Goal: Task Accomplishment & Management: Use online tool/utility

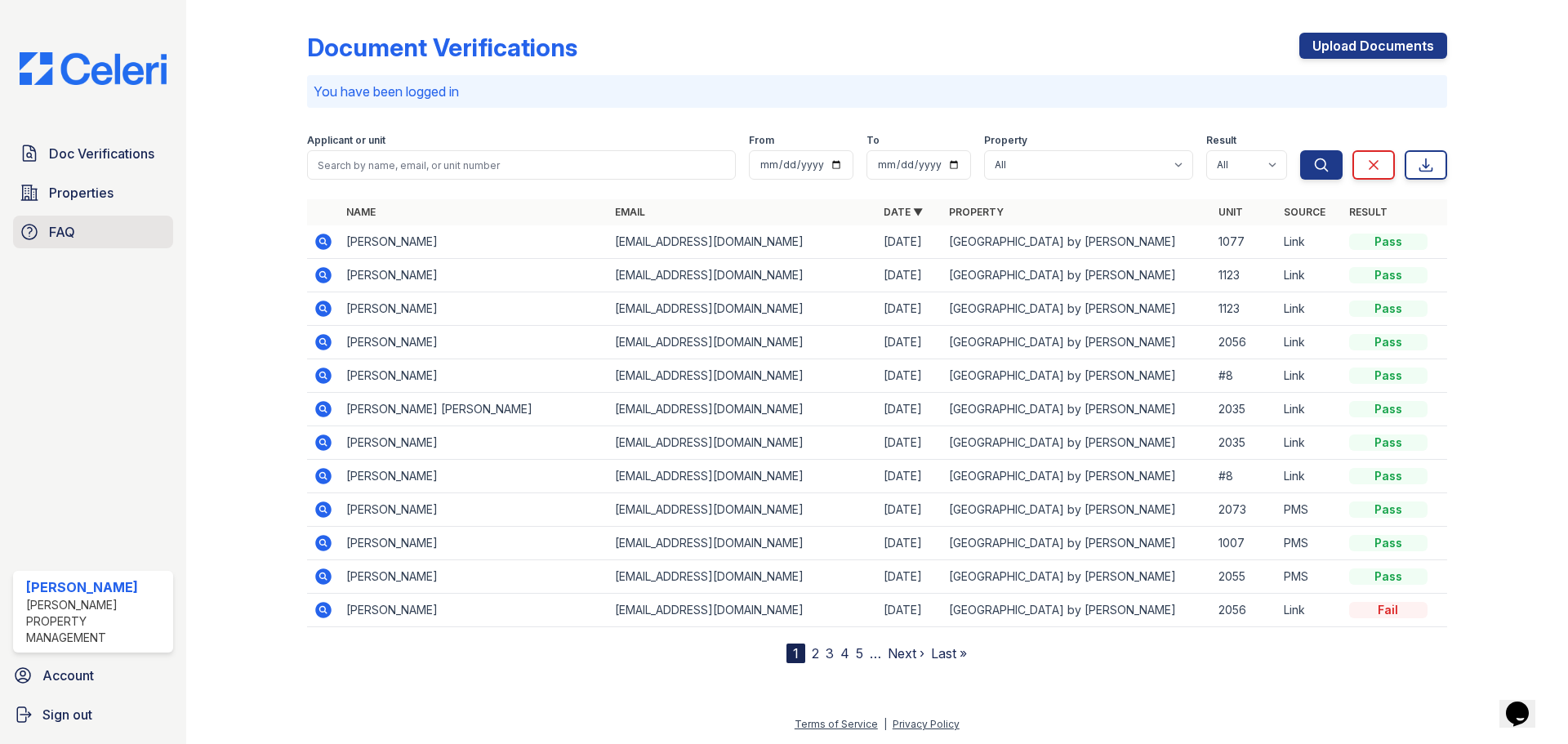
click at [33, 230] on icon at bounding box center [29, 232] width 20 height 20
click at [106, 153] on span "Doc Verifications" at bounding box center [102, 154] width 106 height 20
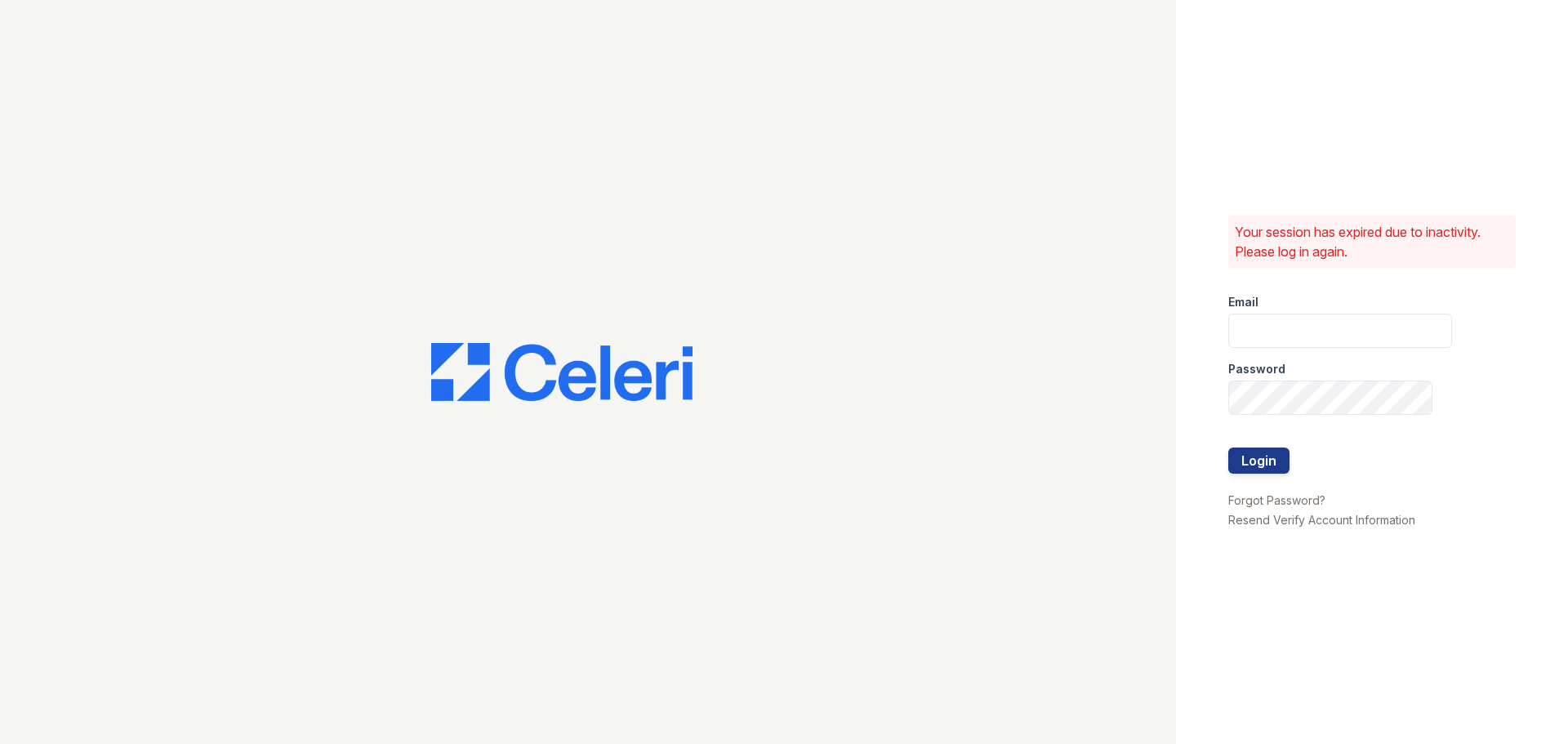
type input "[EMAIL_ADDRESS][DOMAIN_NAME]"
click at [1265, 458] on button "Login" at bounding box center [1259, 460] width 62 height 26
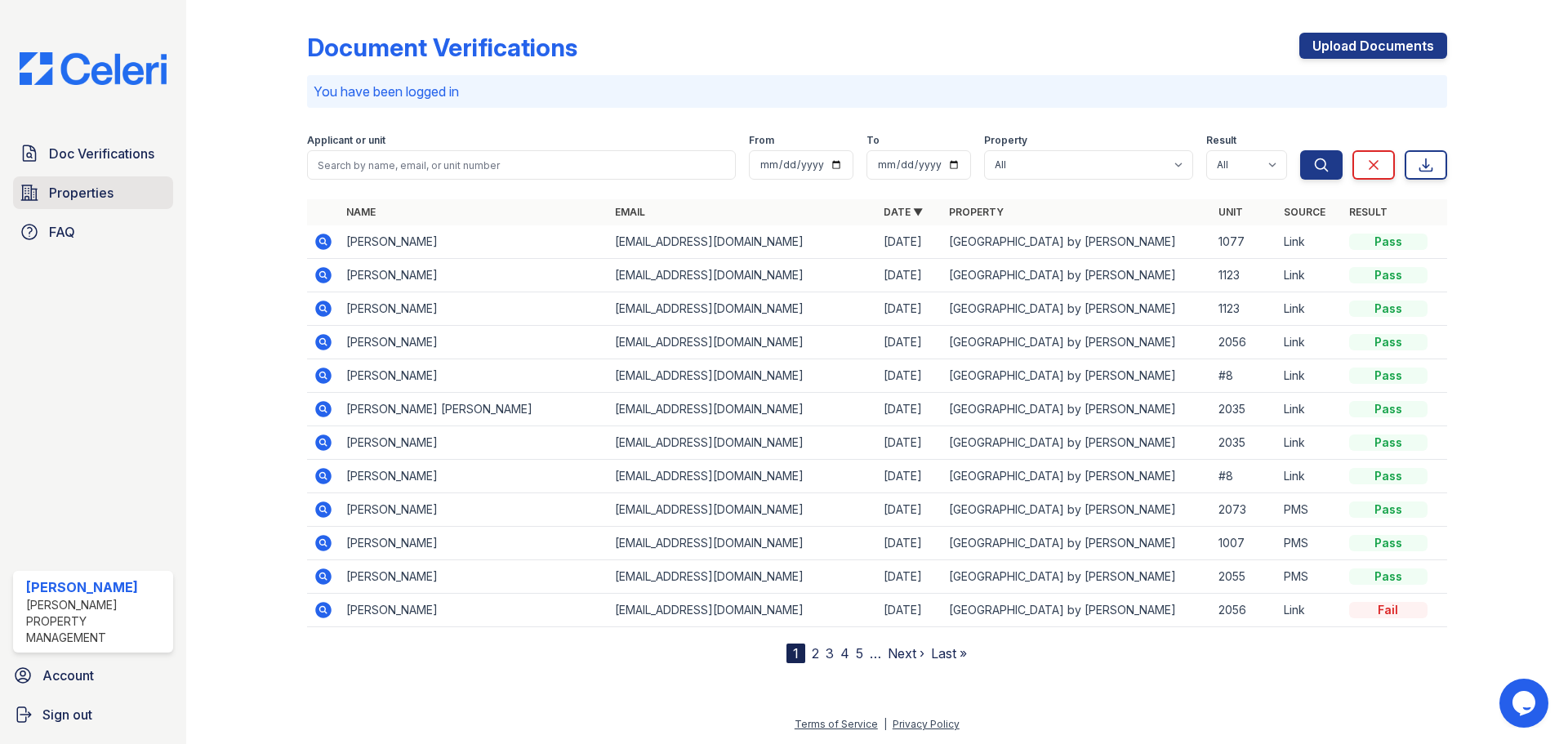
click at [52, 191] on span "Properties" at bounding box center [81, 193] width 65 height 20
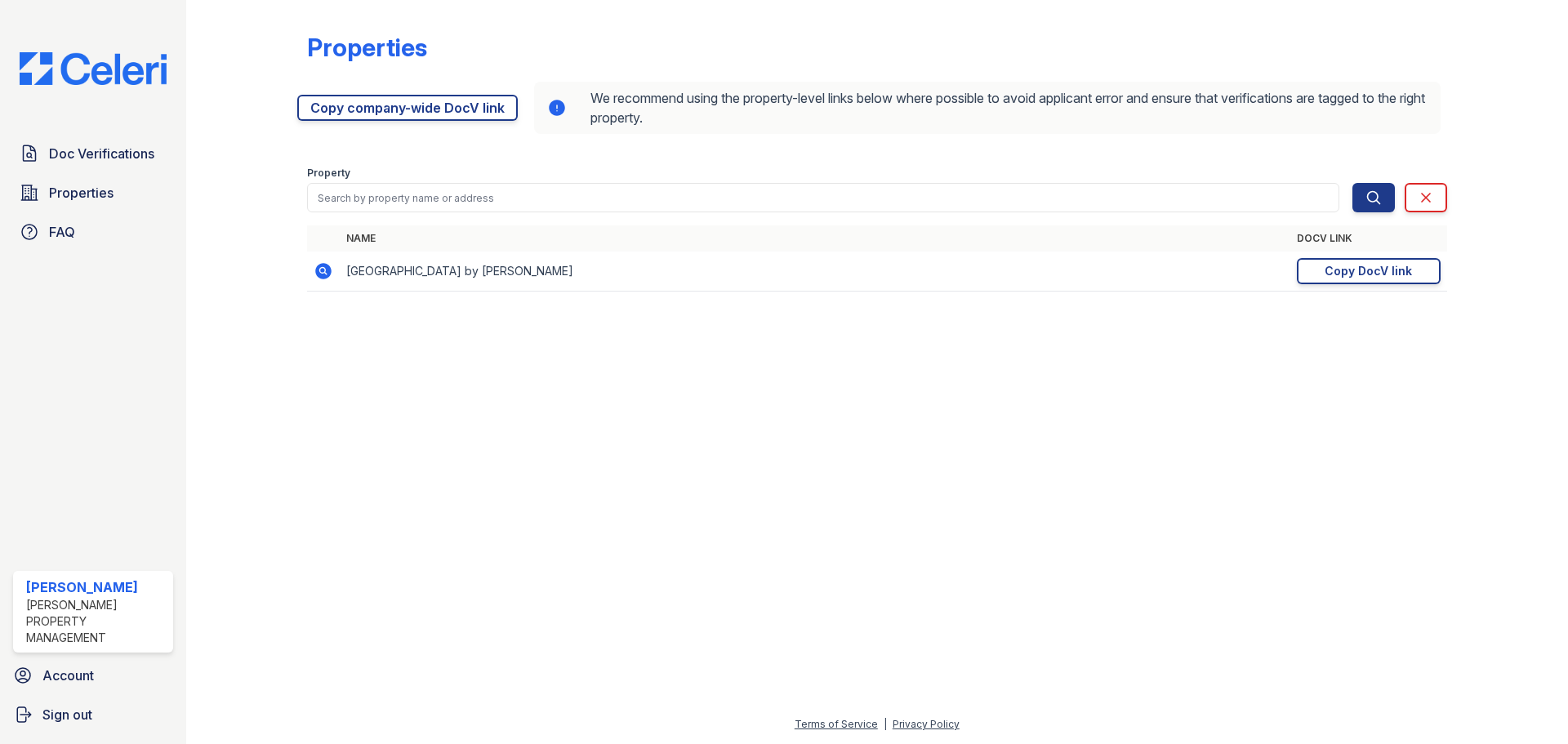
click at [321, 276] on icon at bounding box center [323, 271] width 17 height 17
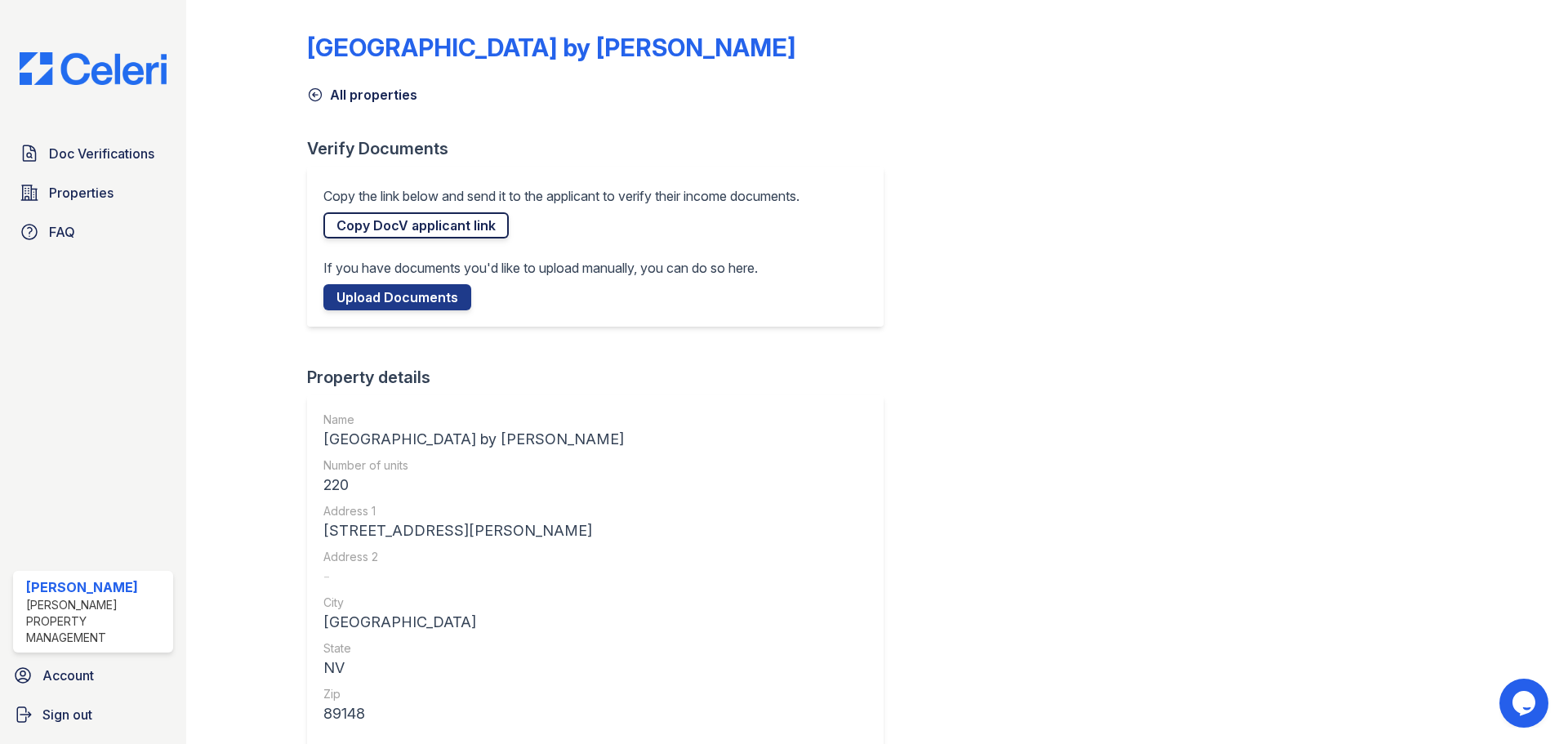
click at [375, 233] on link "Copy DocV applicant link" at bounding box center [415, 225] width 185 height 26
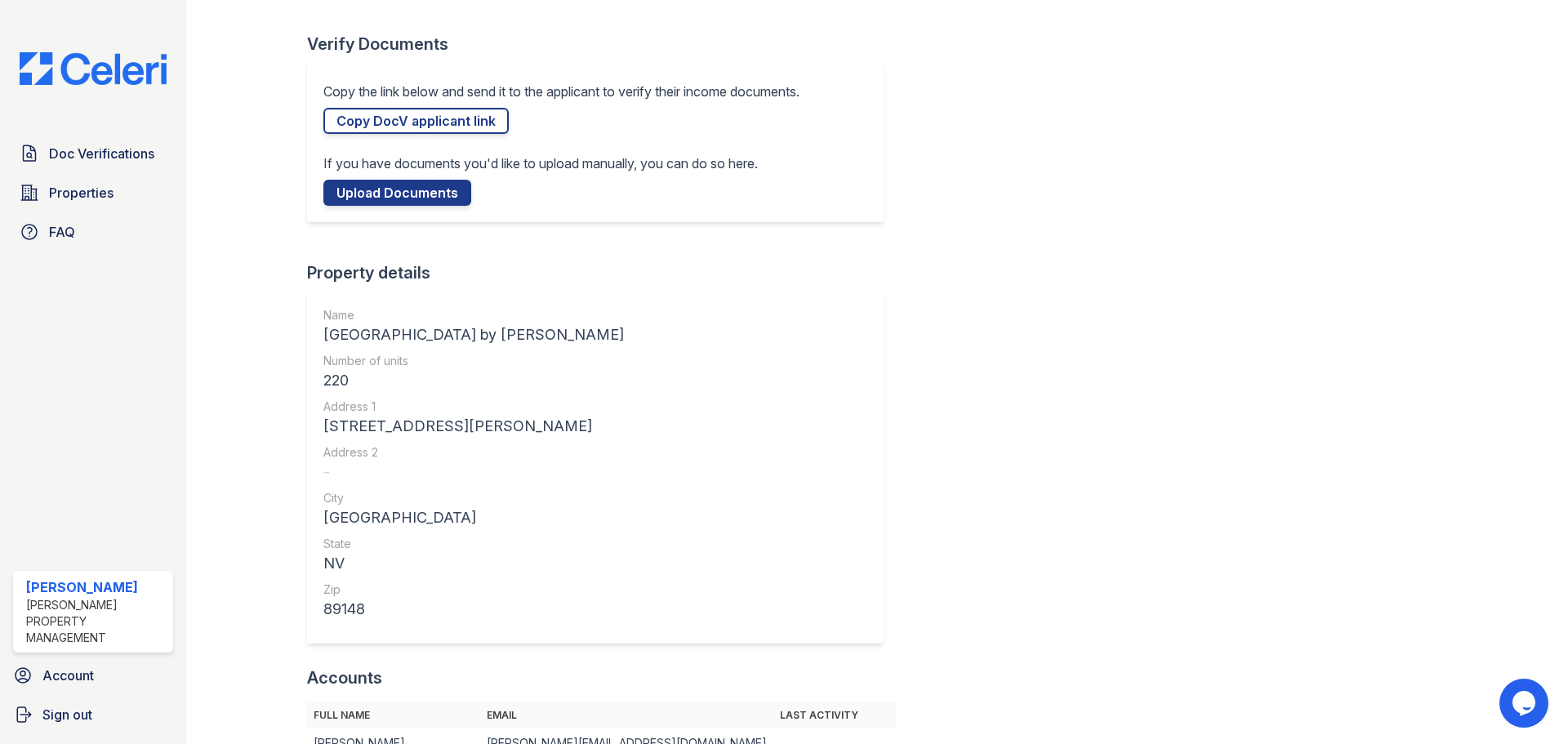
scroll to position [163, 0]
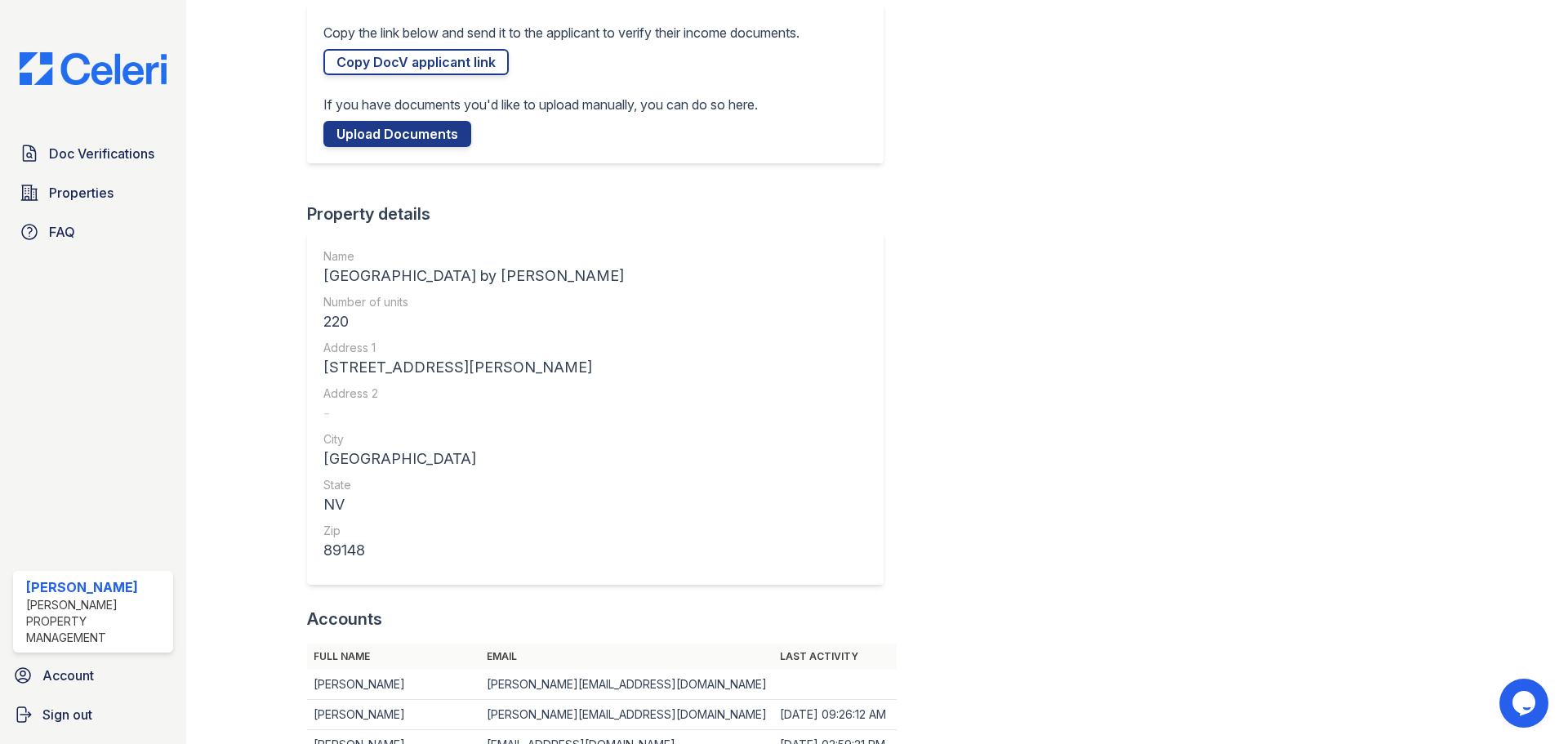
click at [1213, 411] on div "South Beach by Logan All properties Verify Documents Copy the link below and se…" at bounding box center [878, 445] width 1140 height 1205
click at [83, 160] on span "Doc Verifications" at bounding box center [102, 154] width 106 height 20
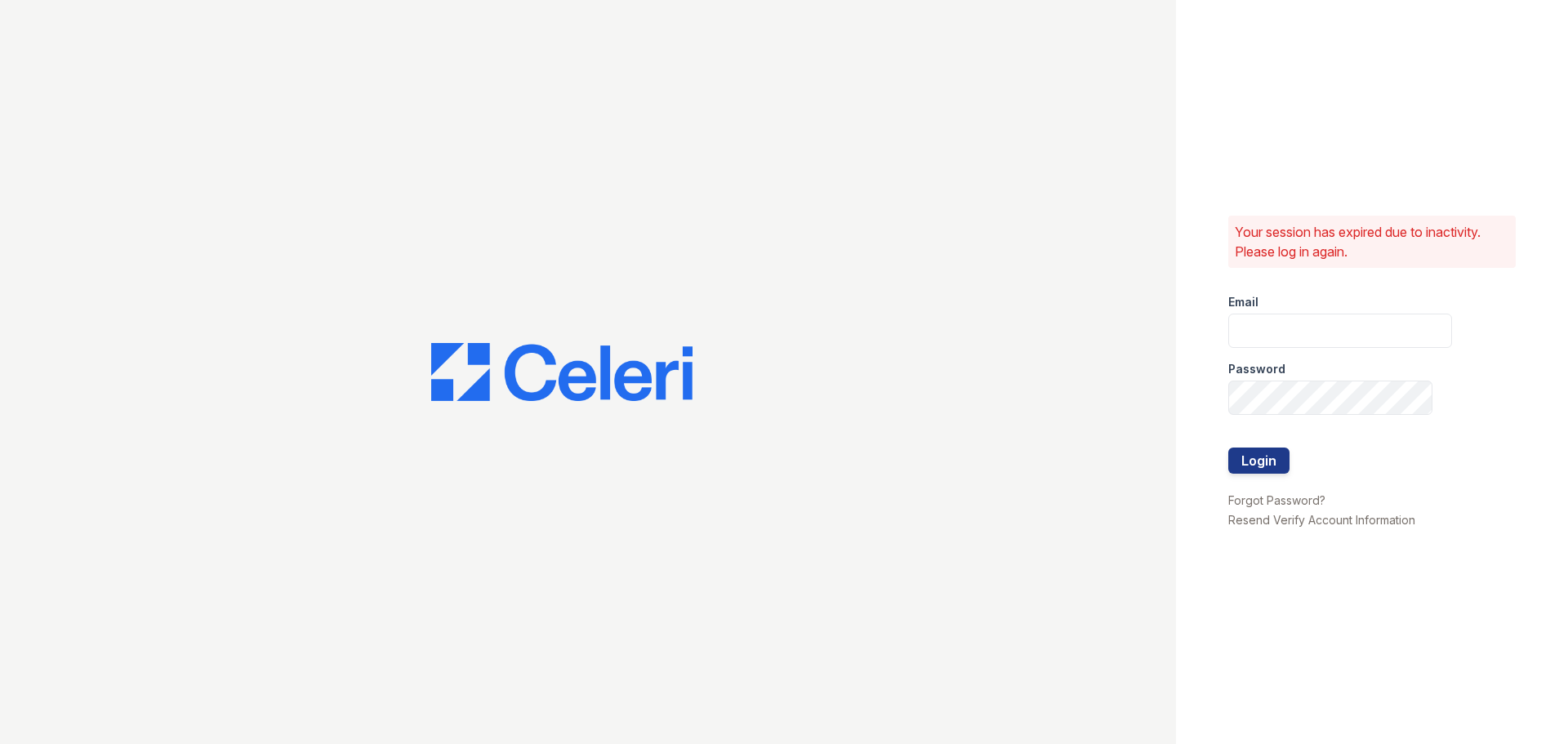
type input "[EMAIL_ADDRESS][DOMAIN_NAME]"
click at [1246, 455] on button "Login" at bounding box center [1259, 460] width 62 height 26
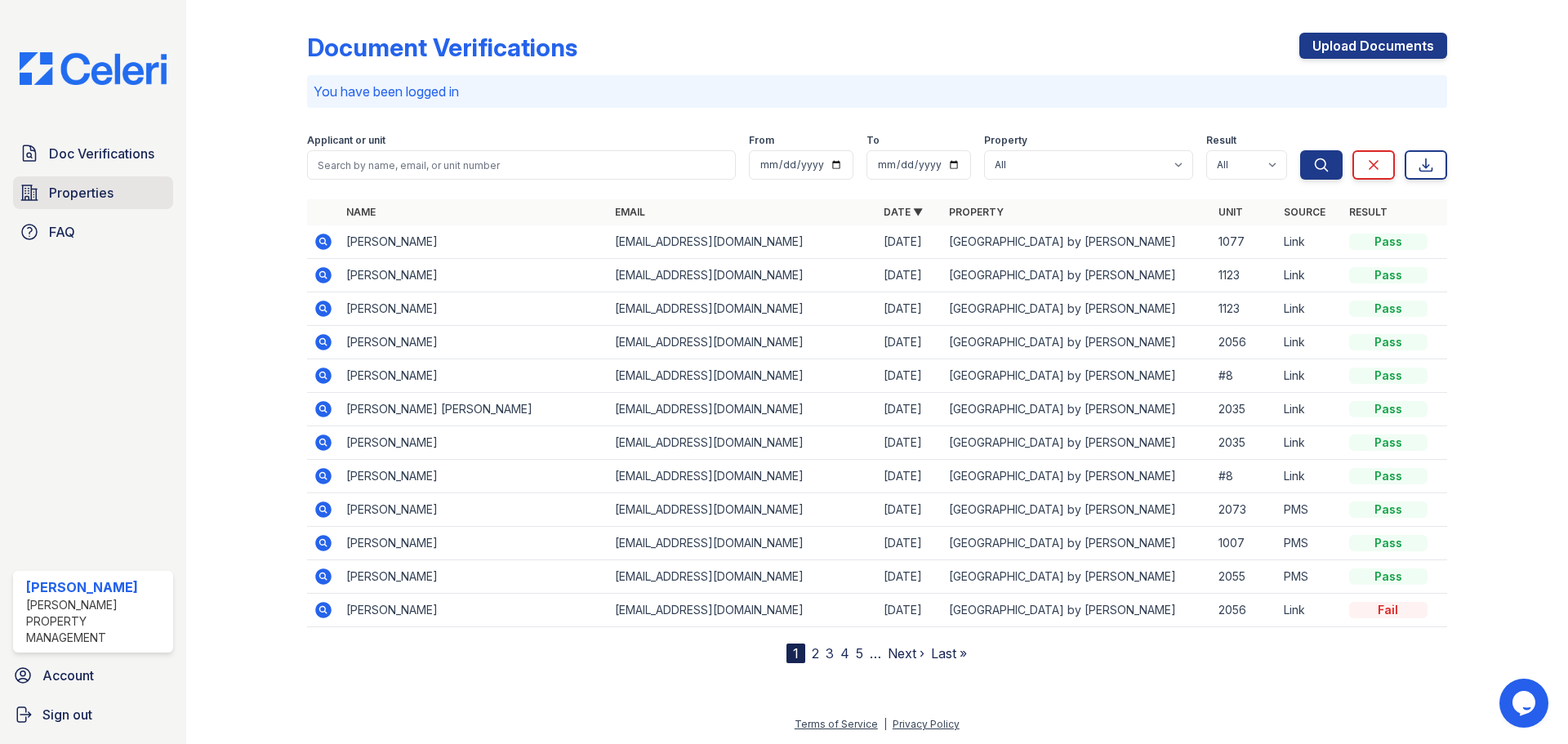
click at [91, 192] on span "Properties" at bounding box center [81, 193] width 65 height 20
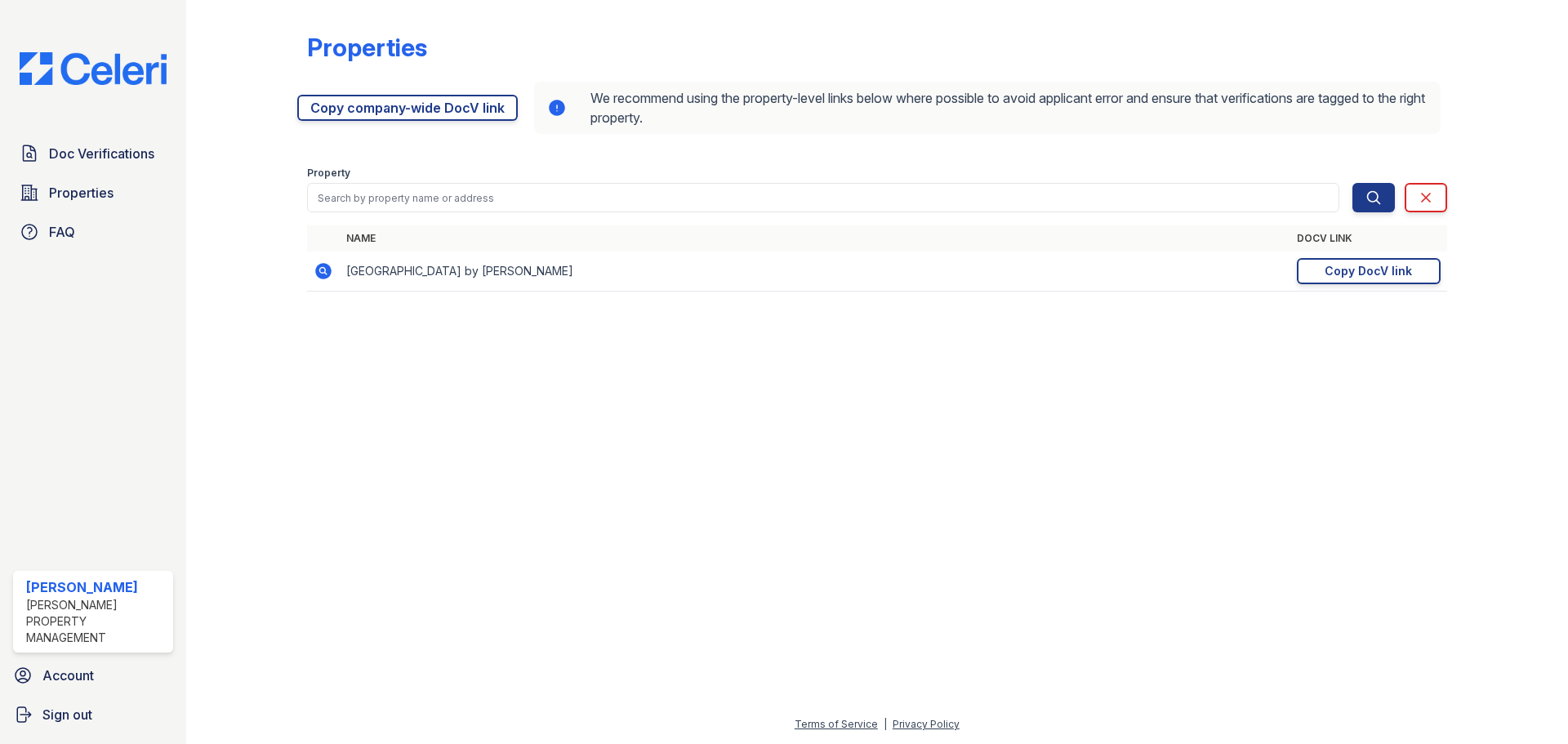
click at [327, 272] on icon at bounding box center [323, 271] width 17 height 17
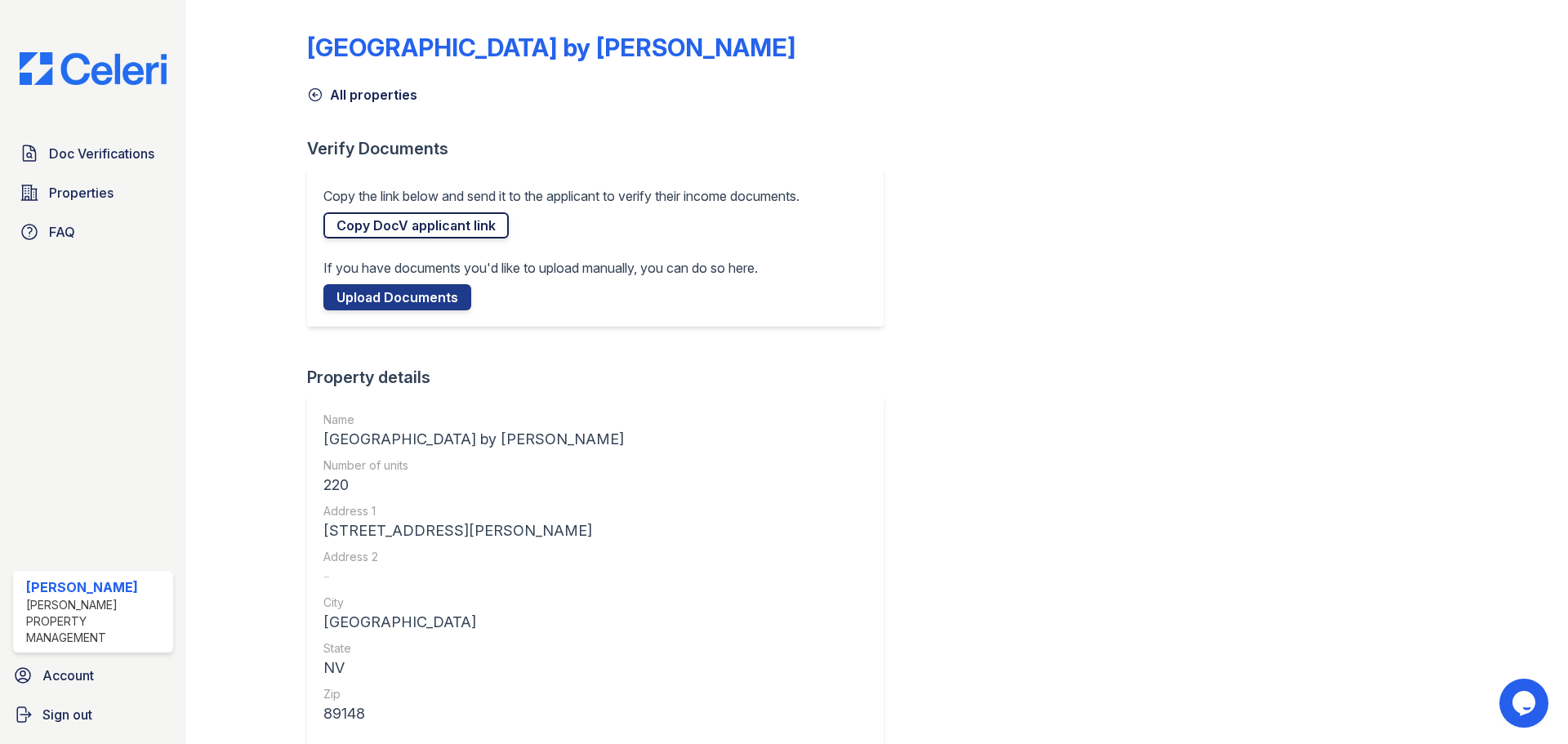
click at [366, 224] on link "Copy DocV applicant link" at bounding box center [415, 225] width 185 height 26
click at [119, 143] on link "Doc Verifications" at bounding box center [92, 153] width 160 height 32
